Goal: Task Accomplishment & Management: Use online tool/utility

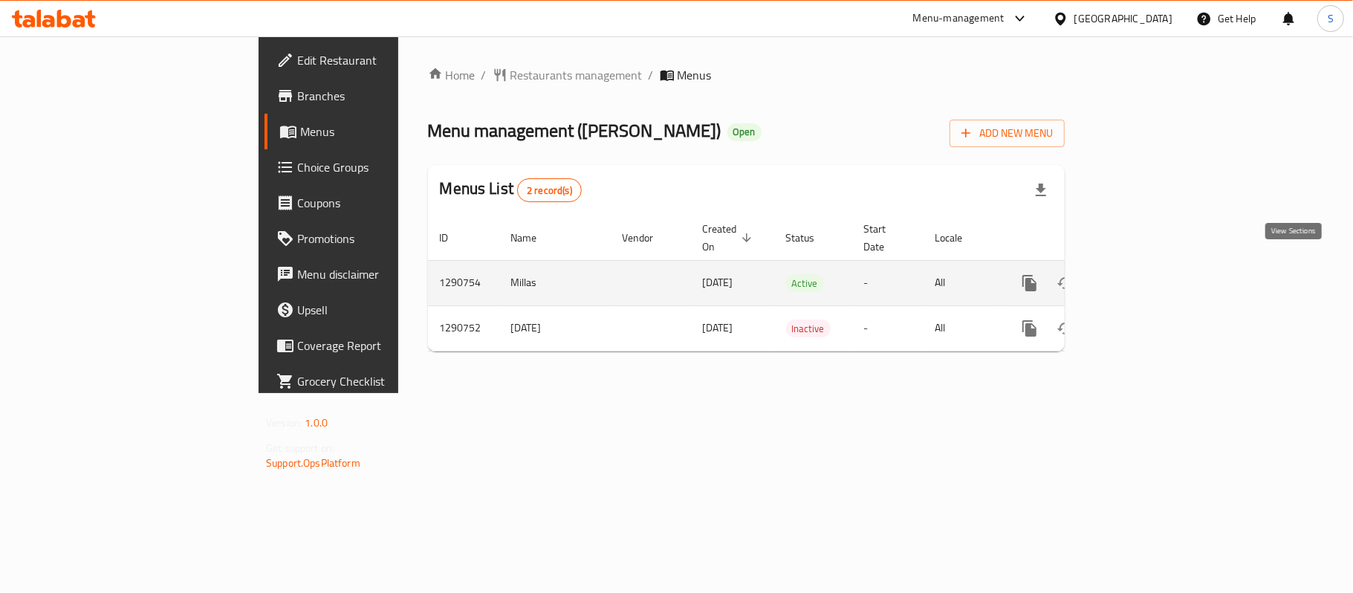
click at [1155, 274] on link "enhanced table" at bounding box center [1137, 283] width 36 height 36
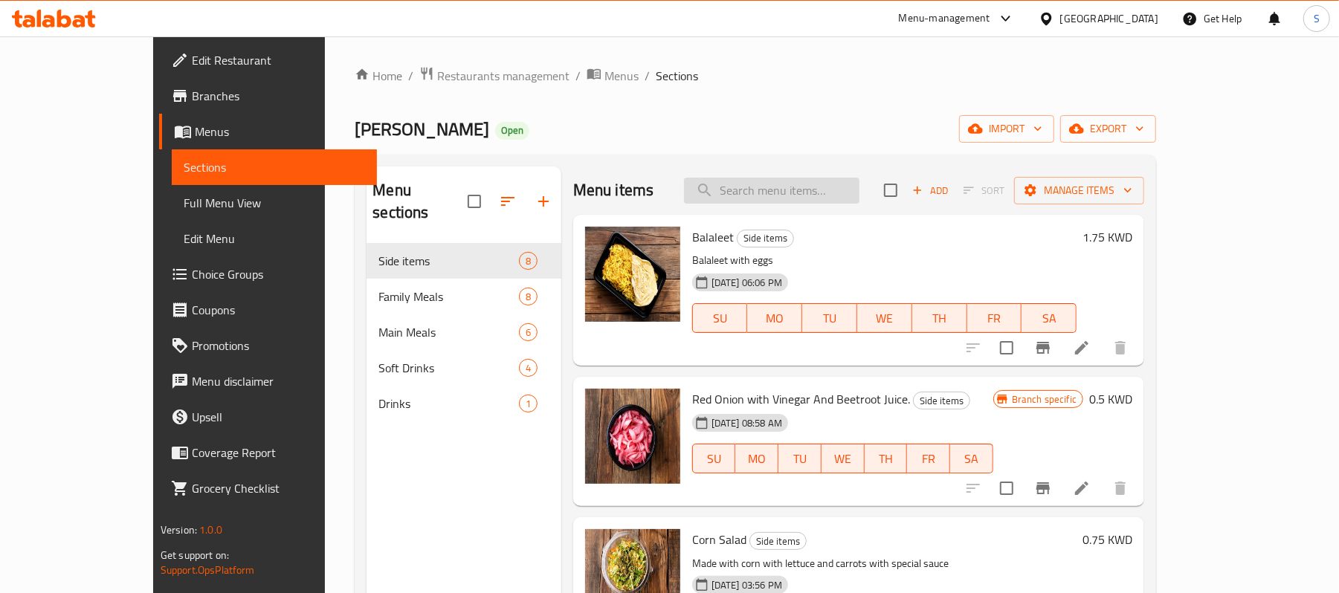
click at [853, 189] on input "search" at bounding box center [771, 191] width 175 height 26
paste input "765153"
type input "765153"
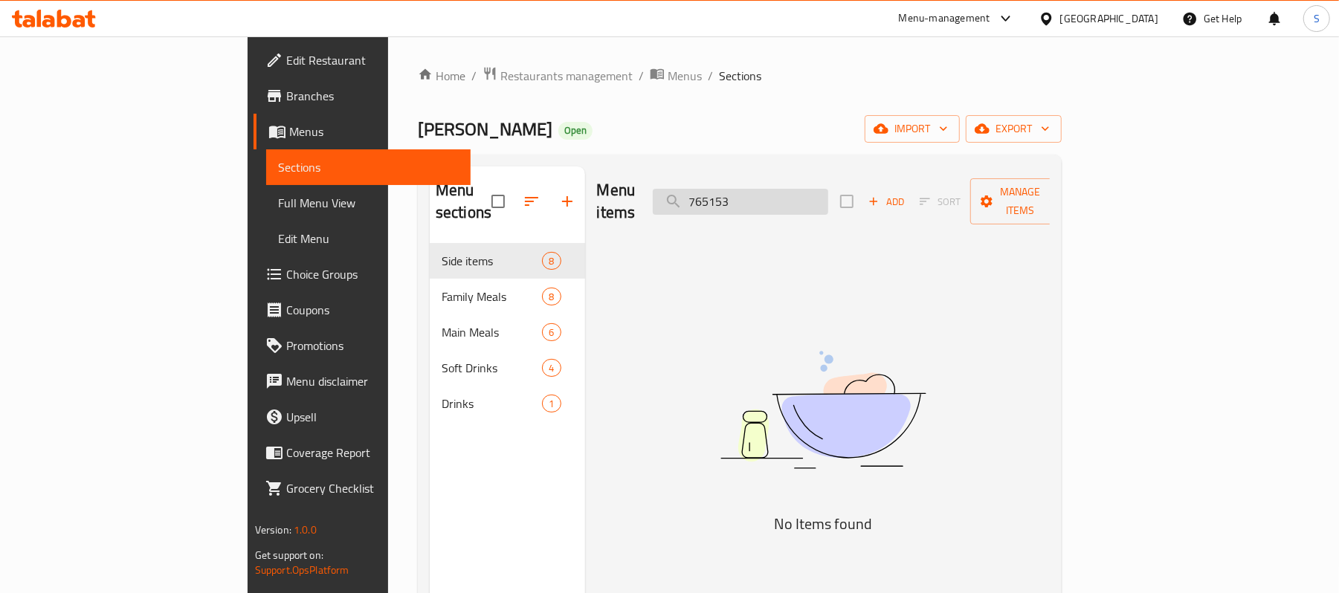
click at [828, 189] on input "765153" at bounding box center [740, 202] width 175 height 26
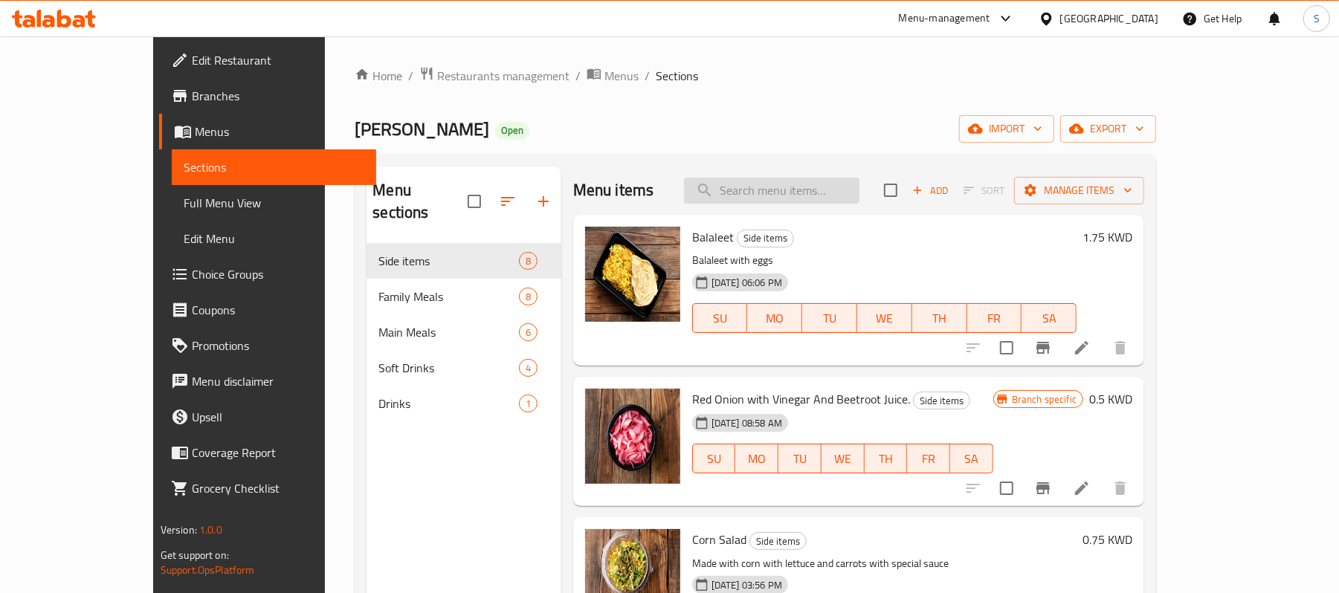
click at [800, 182] on input "search" at bounding box center [771, 191] width 175 height 26
paste input "Red Onion with Vinegar And Beetroot Juice."
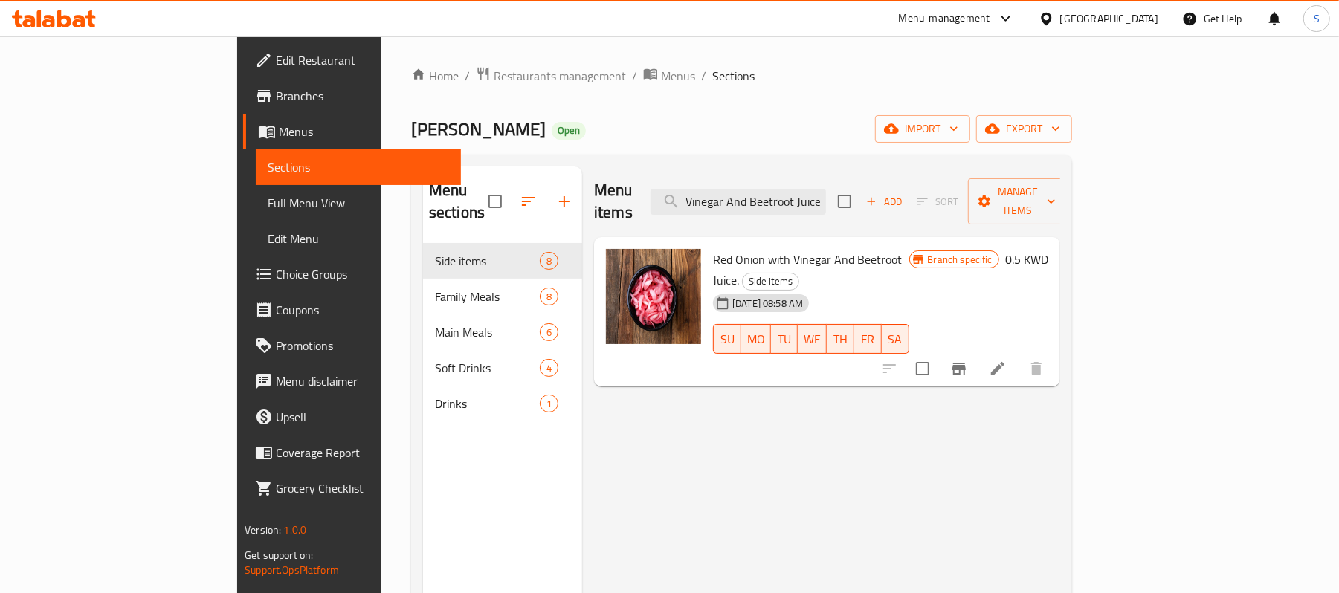
type input "Red Onion with Vinegar And Beetroot Juice."
click at [1018, 355] on li at bounding box center [998, 368] width 42 height 27
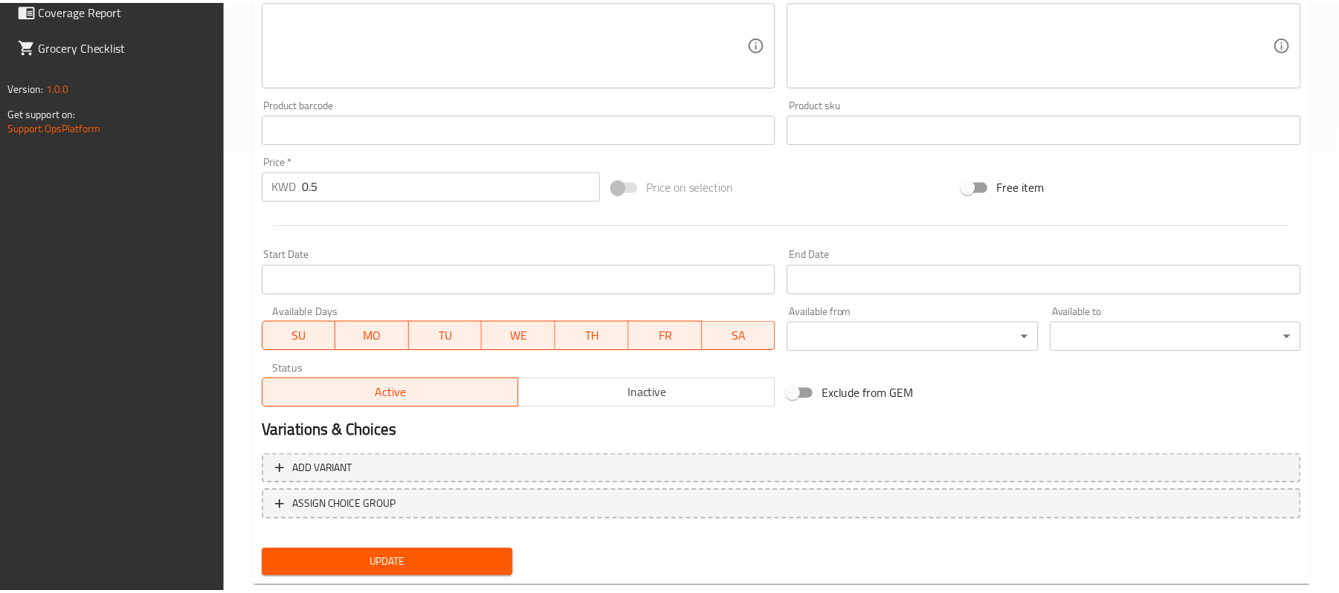
scroll to position [477, 0]
